Goal: Task Accomplishment & Management: Manage account settings

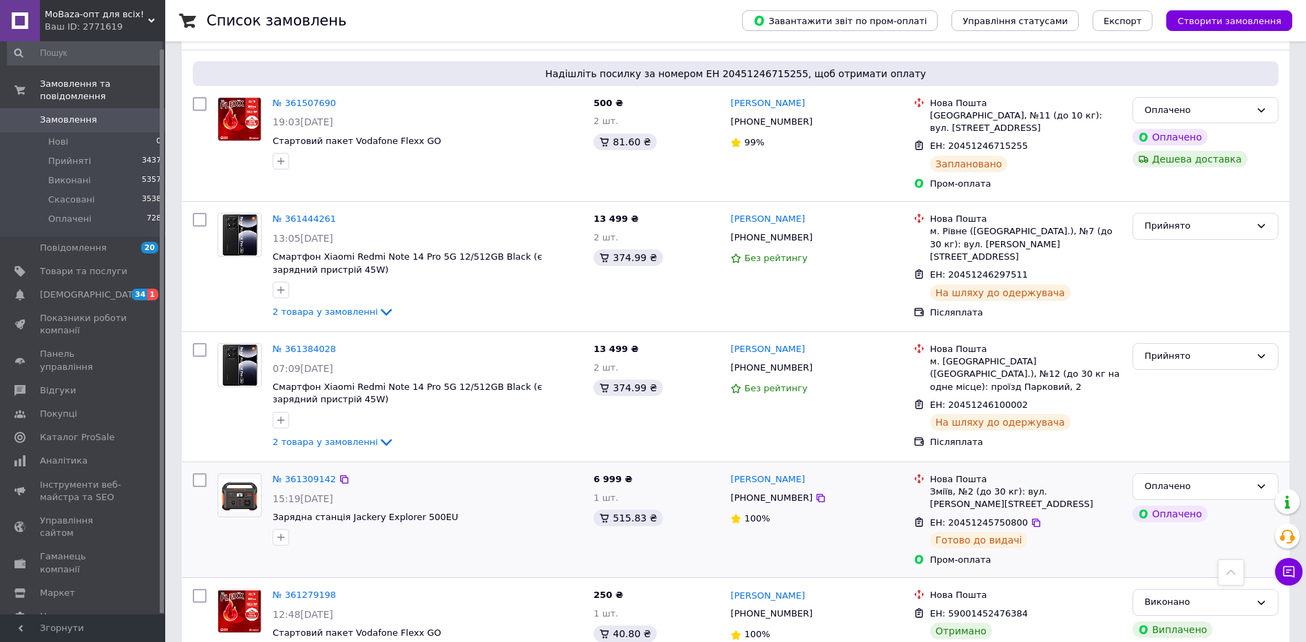
scroll to position [482, 0]
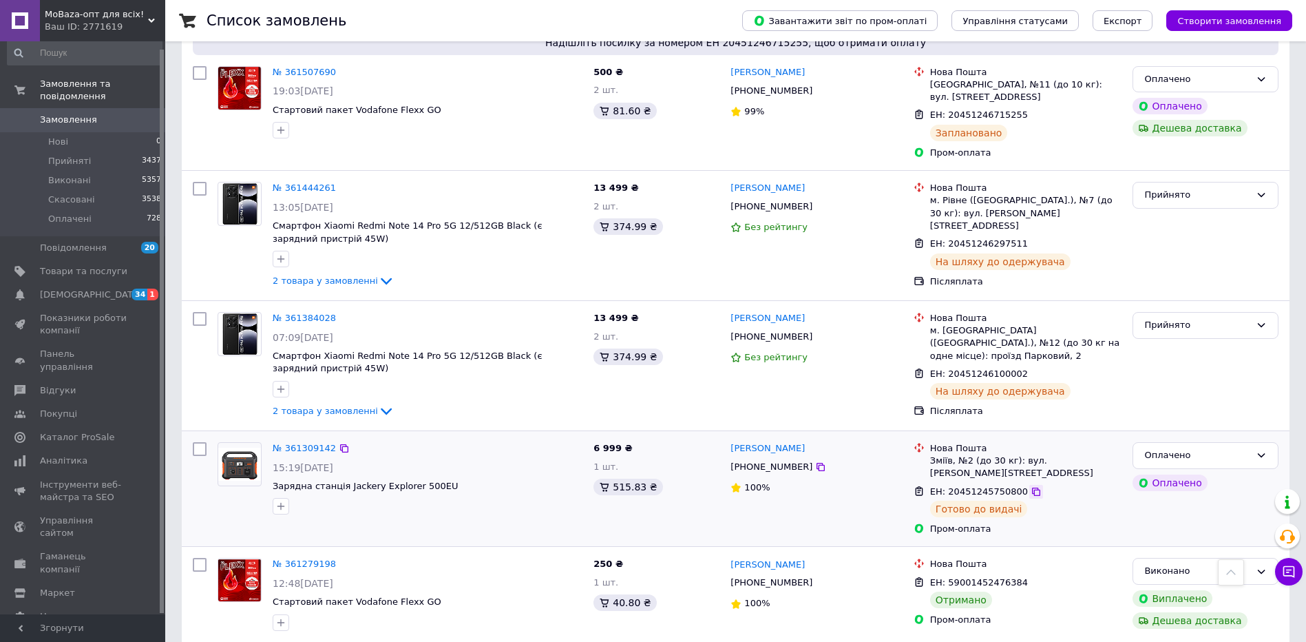
click at [1032, 488] on icon at bounding box center [1036, 492] width 8 height 8
click at [67, 114] on span "Замовлення" at bounding box center [68, 120] width 57 height 12
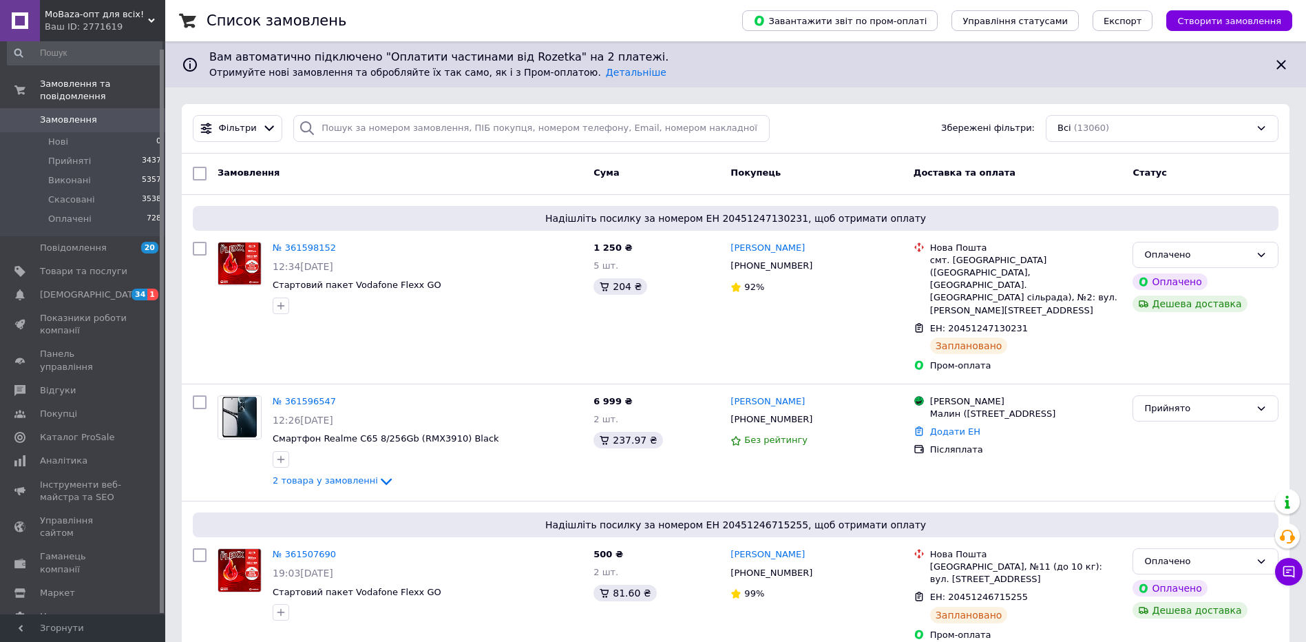
click at [62, 114] on span "Замовлення" at bounding box center [68, 120] width 57 height 12
click at [99, 320] on span "Показники роботи компанії" at bounding box center [83, 332] width 87 height 25
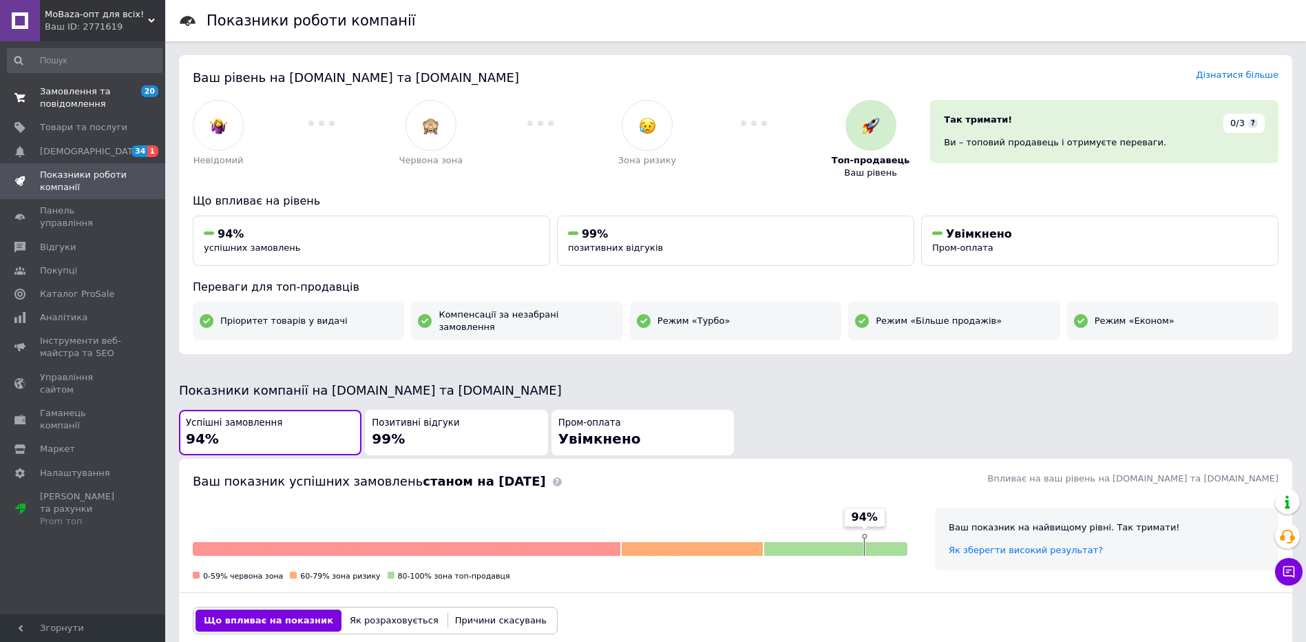
click at [76, 106] on span "Замовлення та повідомлення" at bounding box center [83, 97] width 87 height 25
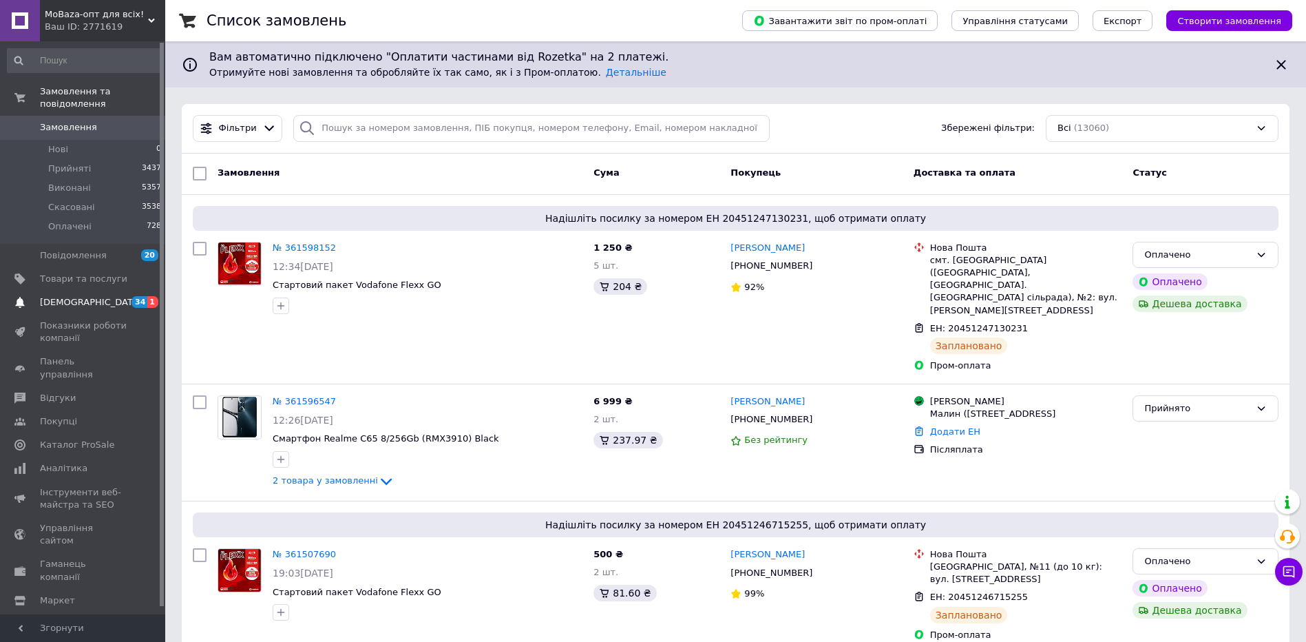
click at [154, 296] on span "1" at bounding box center [152, 302] width 11 height 12
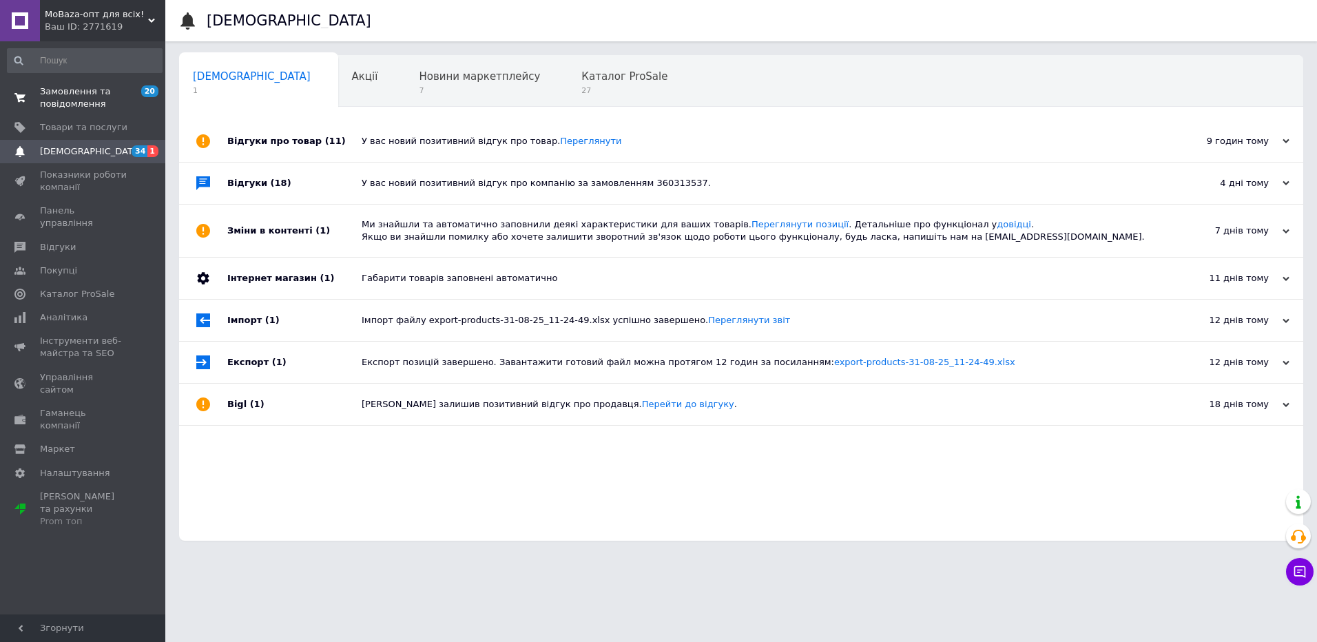
click at [90, 100] on span "Замовлення та повідомлення" at bounding box center [83, 97] width 87 height 25
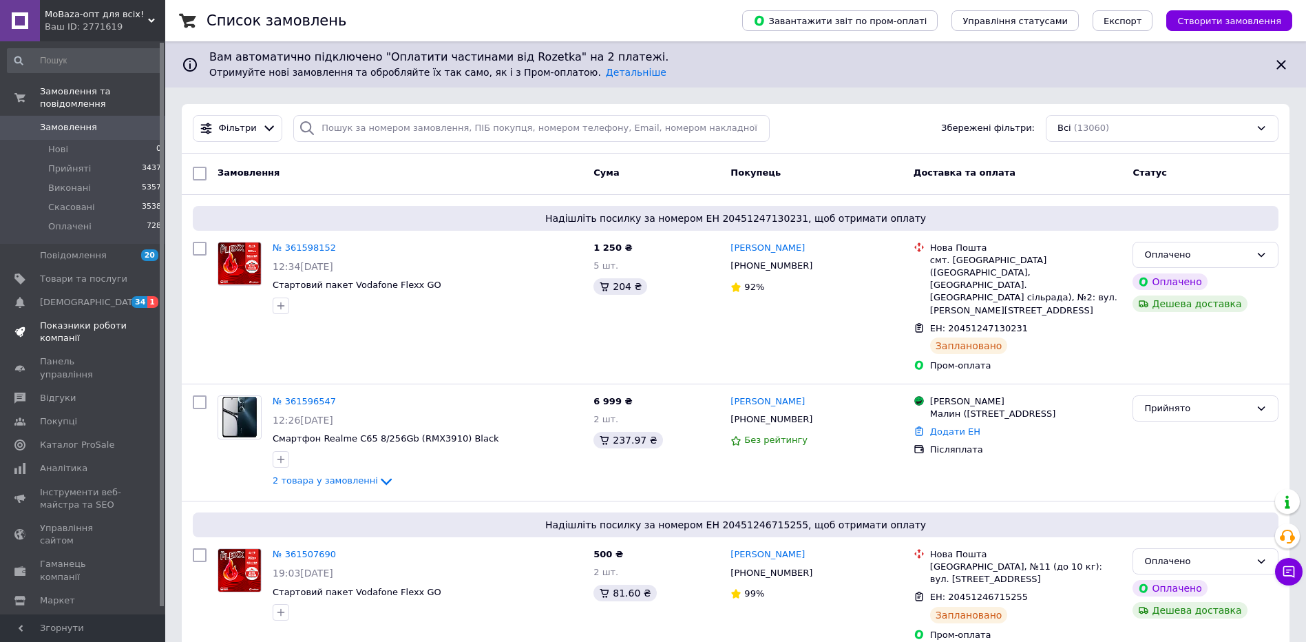
click at [79, 322] on span "Показники роботи компанії" at bounding box center [83, 332] width 87 height 25
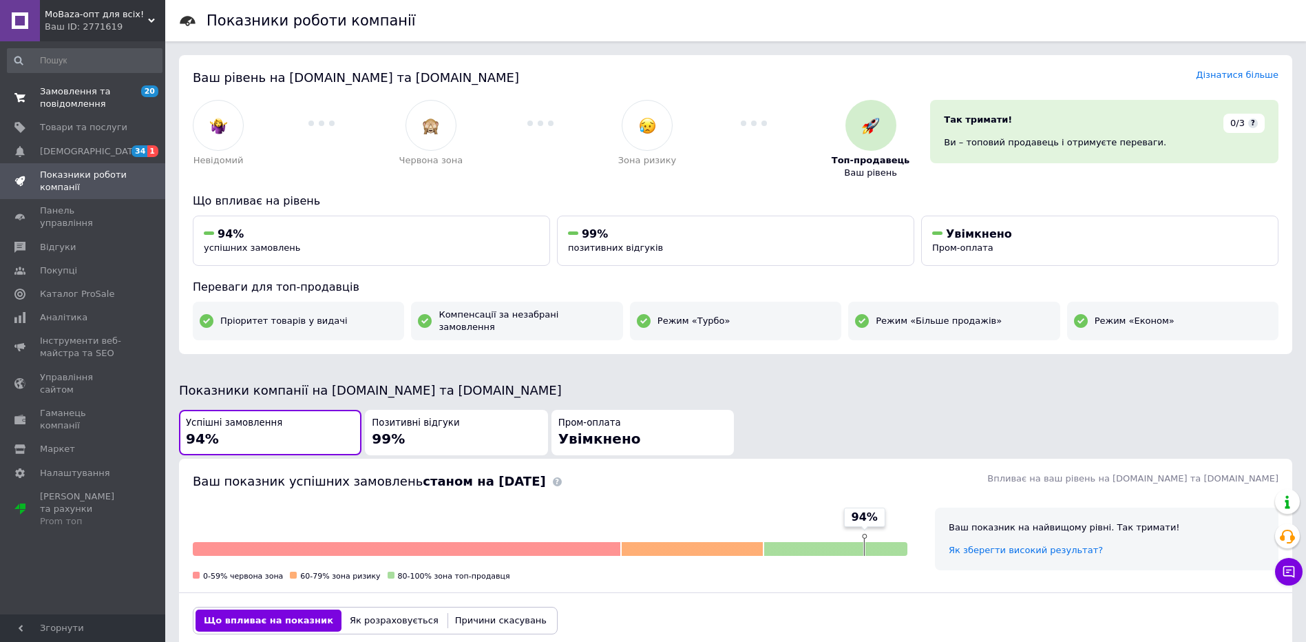
click at [76, 101] on span "Замовлення та повідомлення" at bounding box center [83, 97] width 87 height 25
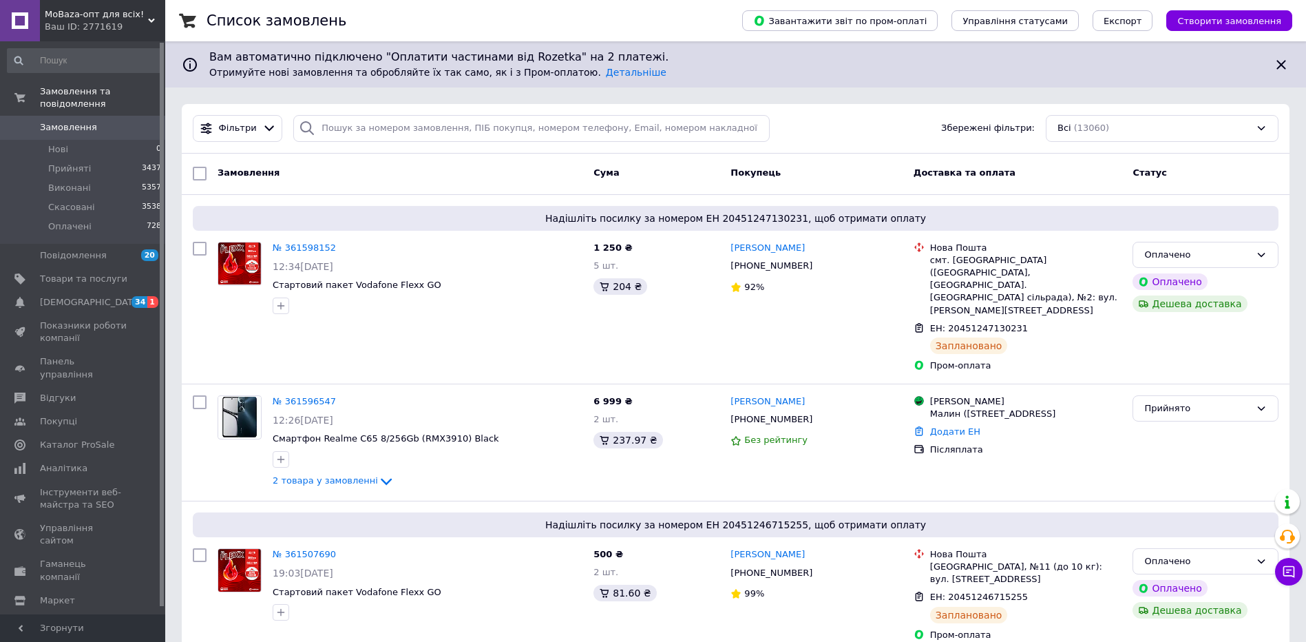
click at [70, 121] on span "Замовлення" at bounding box center [68, 127] width 57 height 12
click at [110, 121] on span "Замовлення" at bounding box center [83, 127] width 87 height 12
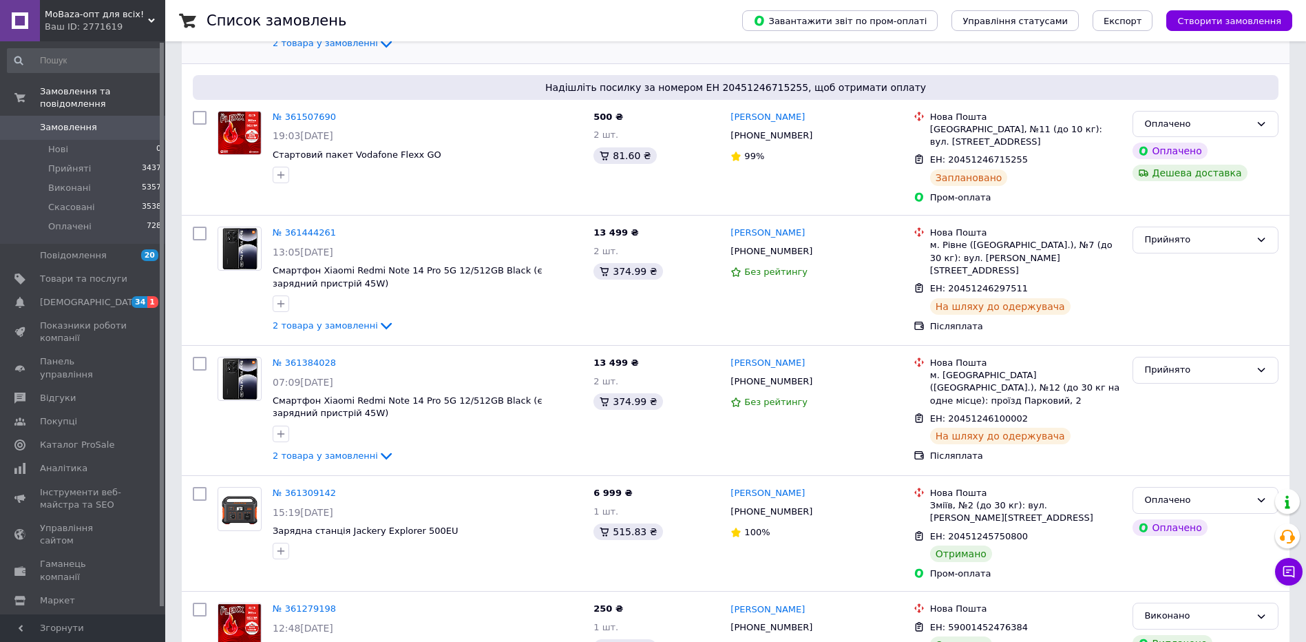
scroll to position [482, 0]
